Goal: Task Accomplishment & Management: Use online tool/utility

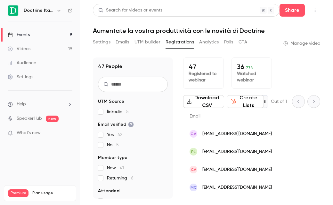
click at [49, 39] on link "Events 9" at bounding box center [40, 35] width 80 height 14
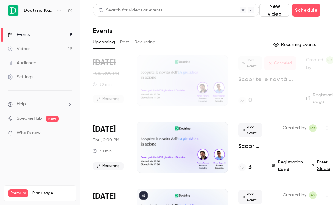
click at [50, 14] on div "Doctrine Italia" at bounding box center [40, 10] width 65 height 11
click at [50, 13] on h6 "Doctrine Italia" at bounding box center [39, 10] width 30 height 6
click at [53, 11] on h6 "Doctrine Italia" at bounding box center [39, 10] width 30 height 6
click at [55, 11] on button "button" at bounding box center [59, 11] width 8 height 8
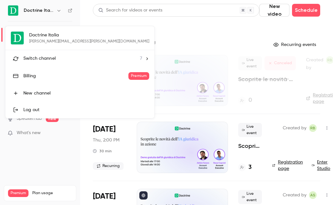
click at [40, 53] on li "Switch channel 7" at bounding box center [79, 58] width 149 height 17
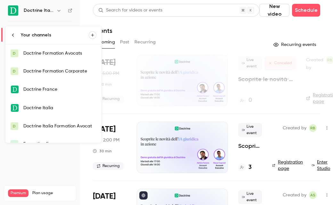
click at [38, 122] on link "D Doctrine Italia Formation Avocat" at bounding box center [53, 126] width 96 height 18
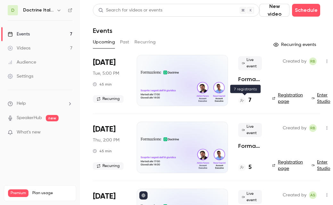
click at [250, 101] on h4 "7" at bounding box center [249, 100] width 3 height 9
click at [249, 99] on h4 "7" at bounding box center [249, 100] width 3 height 9
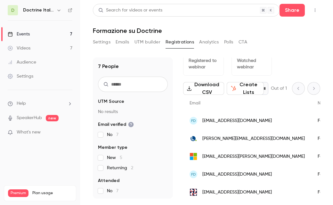
scroll to position [0, 2]
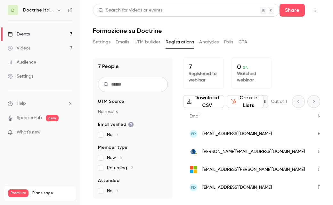
click at [57, 34] on link "Events 7" at bounding box center [40, 34] width 80 height 14
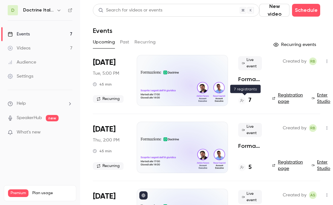
click at [248, 99] on h4 "7" at bounding box center [249, 100] width 3 height 9
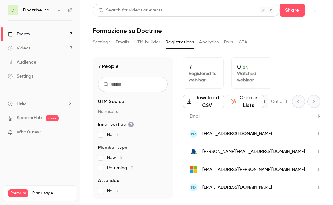
click at [315, 6] on button "button" at bounding box center [315, 10] width 10 height 10
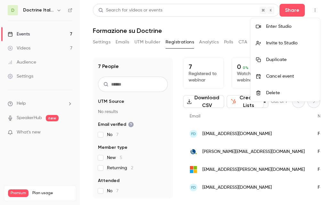
click at [290, 31] on li "Enter Studio" at bounding box center [284, 26] width 69 height 17
